Goal: Task Accomplishment & Management: Use online tool/utility

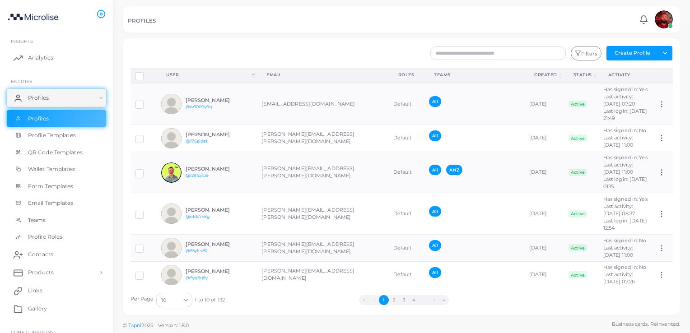
click at [280, 56] on div "Filters Create Profile Toggle dropdown Import Profiles Invite Profiles Export P…" at bounding box center [447, 53] width 460 height 14
click at [253, 54] on div "Filters Create Profile Toggle dropdown Import Profiles Invite Profiles Export P…" at bounding box center [447, 53] width 460 height 14
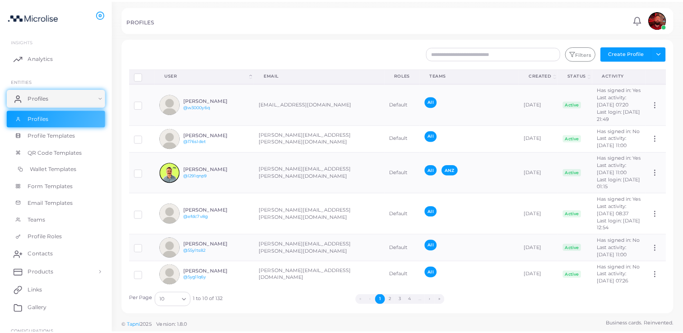
scroll to position [90, 0]
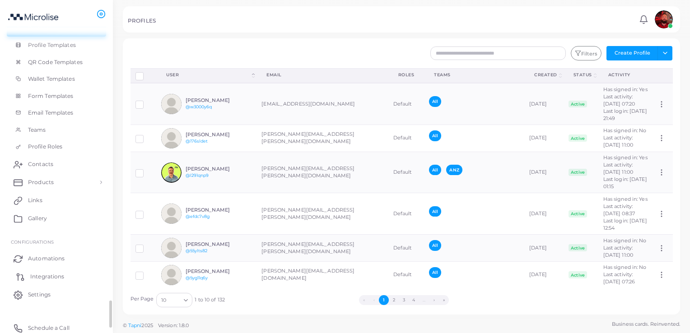
click at [55, 273] on span "Integrations" at bounding box center [47, 277] width 34 height 8
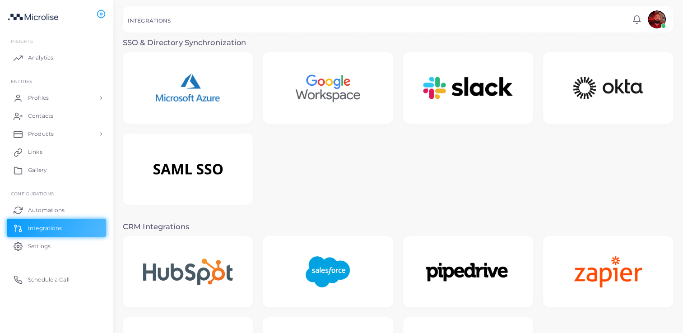
click at [326, 270] on img at bounding box center [328, 272] width 70 height 56
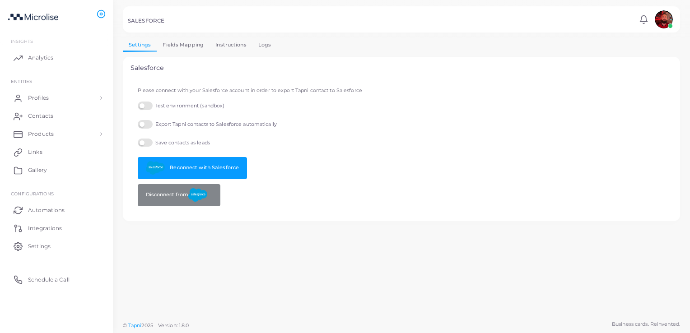
drag, startPoint x: 270, startPoint y: 219, endPoint x: 227, endPoint y: 191, distance: 52.5
click at [269, 219] on div "Salesforce Please connect with your Salesforce account in order to export Tapni…" at bounding box center [401, 139] width 557 height 164
click at [184, 159] on link "Reconnect with Salesforce" at bounding box center [192, 168] width 109 height 22
